Goal: Information Seeking & Learning: Find specific fact

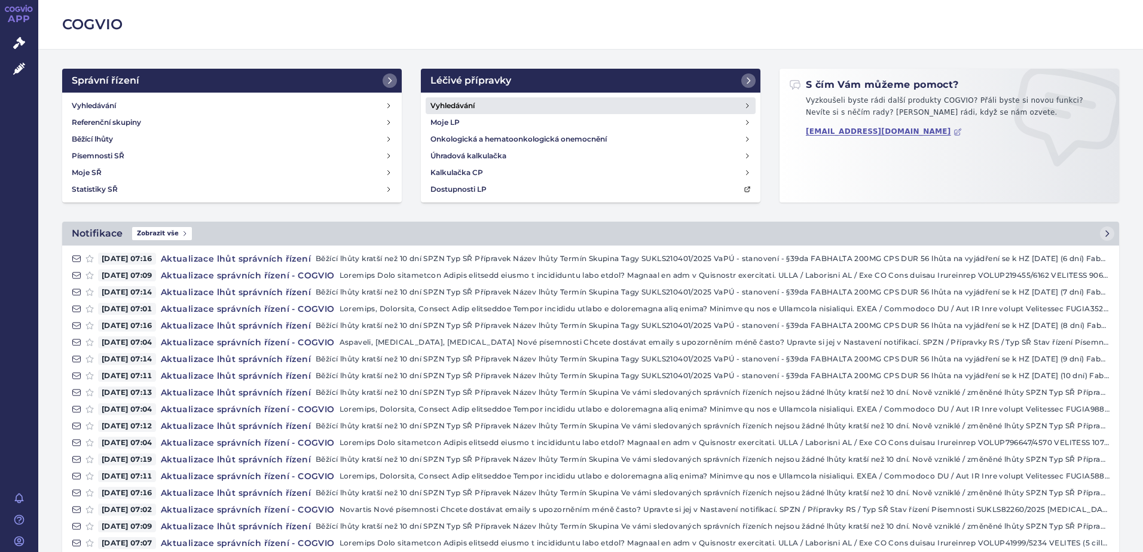
click at [488, 109] on link "Vyhledávání" at bounding box center [591, 105] width 330 height 17
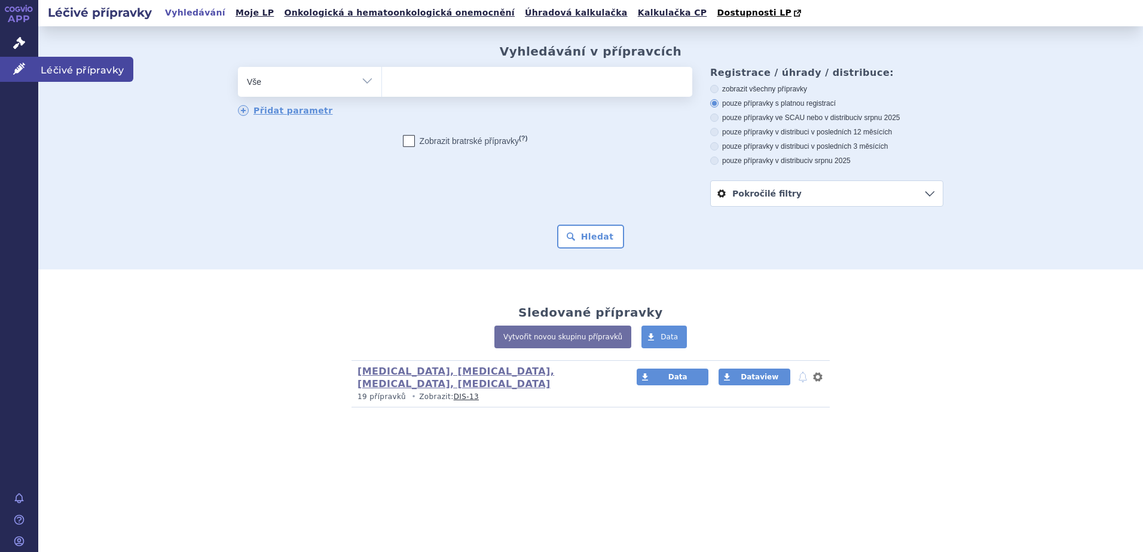
click at [30, 71] on link "Léčivé přípravky" at bounding box center [19, 69] width 38 height 25
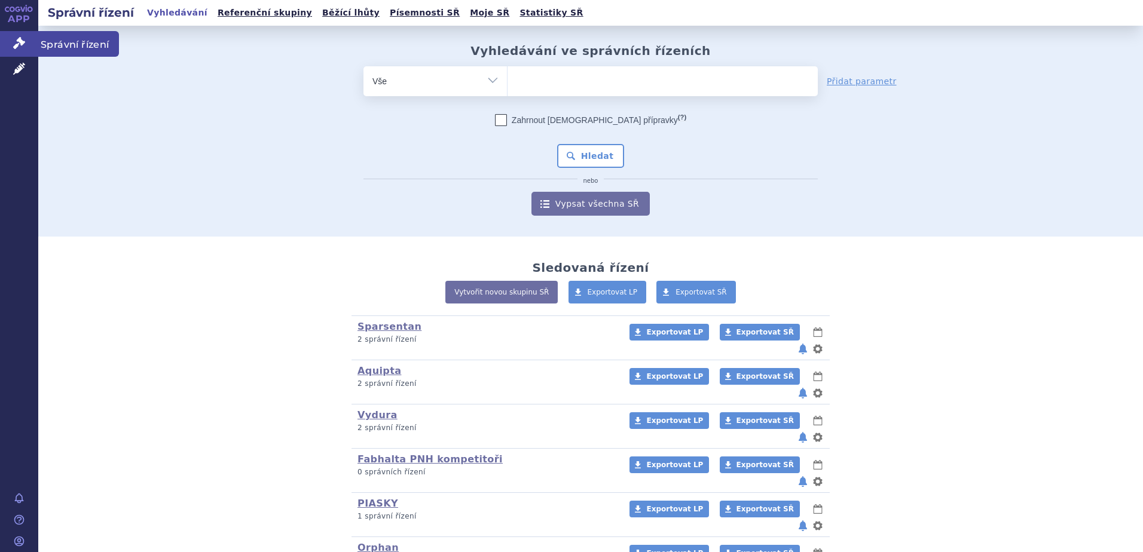
click at [14, 41] on icon at bounding box center [19, 43] width 12 height 12
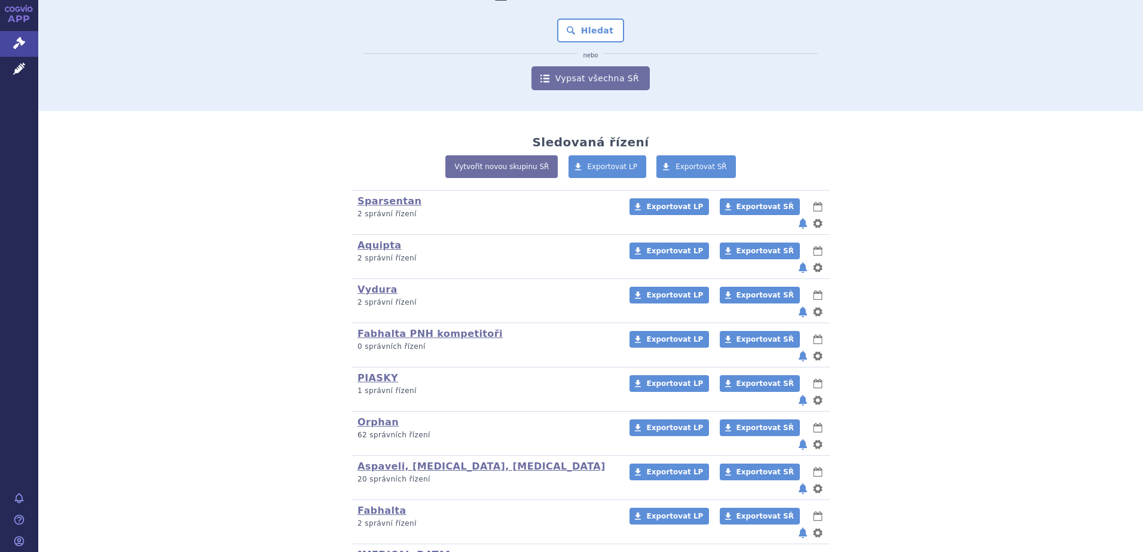
scroll to position [208, 0]
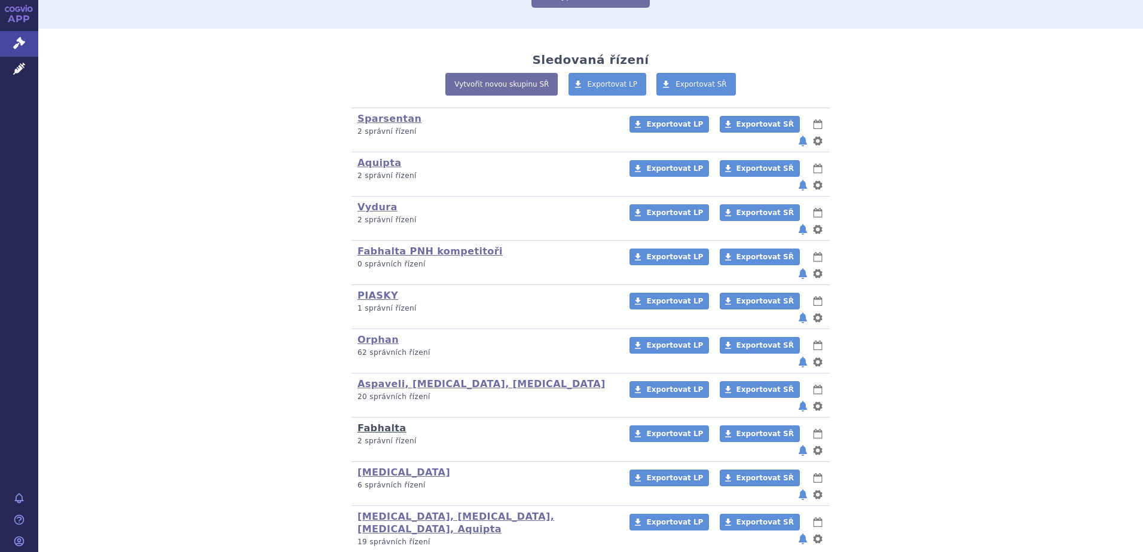
click at [378, 423] on link "Fabhalta" at bounding box center [382, 428] width 49 height 11
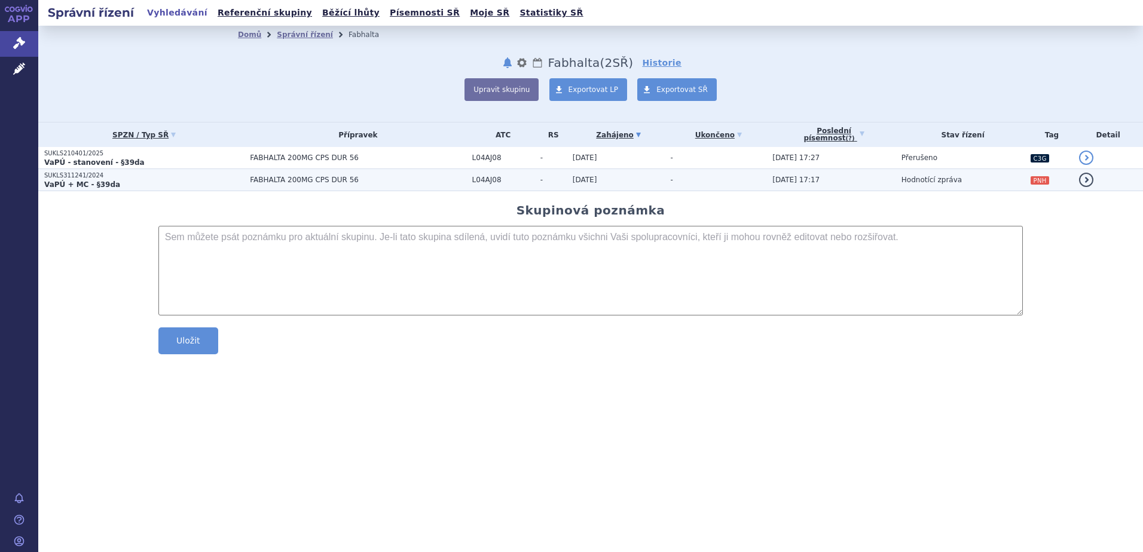
click at [844, 190] on td "29.07.2025 17:17" at bounding box center [831, 180] width 129 height 22
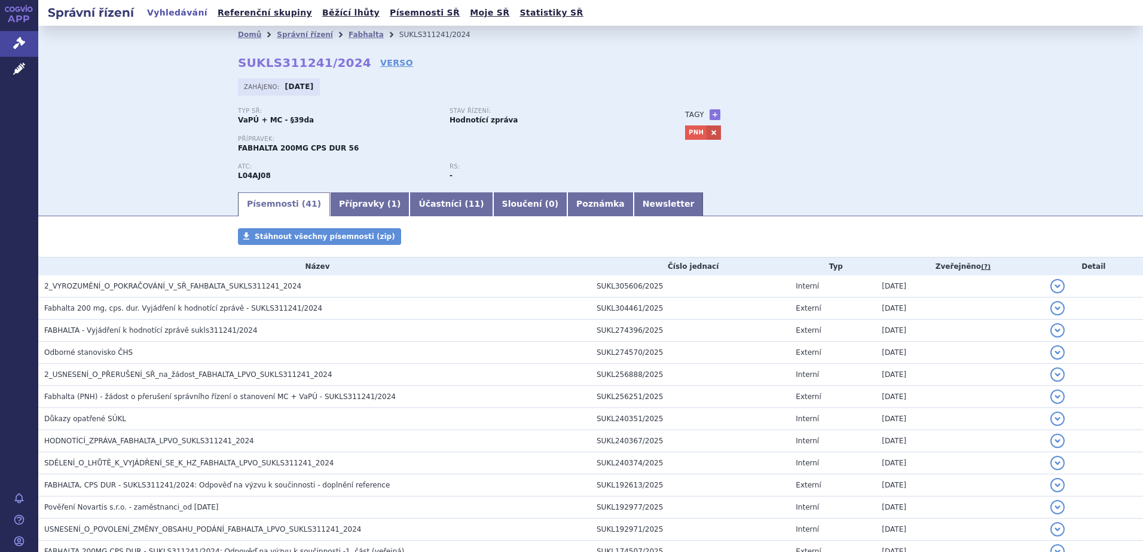
scroll to position [319, 0]
